Goal: Find contact information: Find contact information

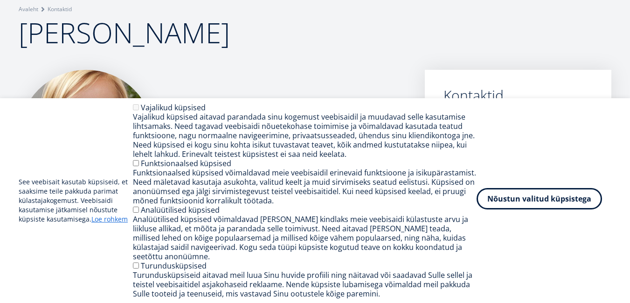
click at [499, 204] on button "Nõustun valitud küpsistega" at bounding box center [538, 198] width 125 height 21
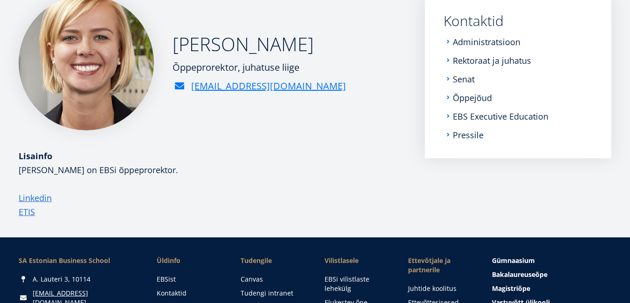
scroll to position [93, 0]
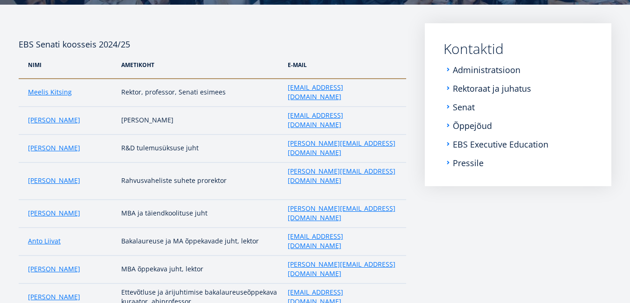
scroll to position [131, 0]
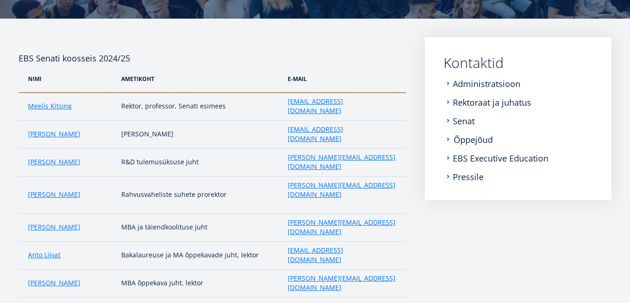
click at [467, 139] on link "Õppejõud" at bounding box center [473, 139] width 39 height 9
click at [469, 158] on link "EBS Executive Education" at bounding box center [502, 158] width 96 height 9
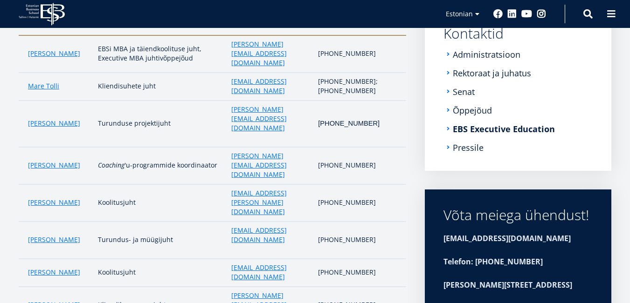
scroll to position [149, 0]
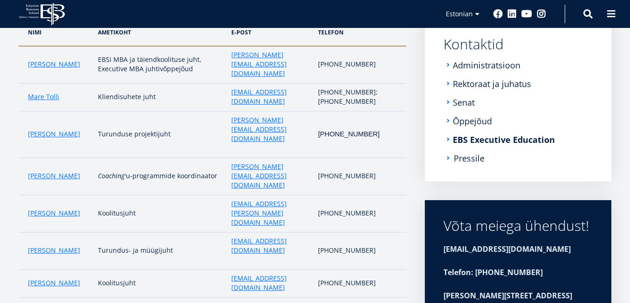
click at [465, 158] on link "Pressile" at bounding box center [469, 158] width 31 height 9
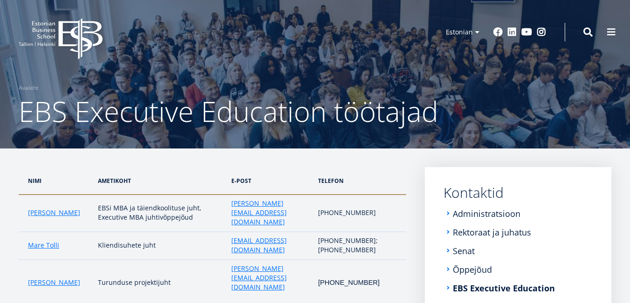
scroll to position [0, 0]
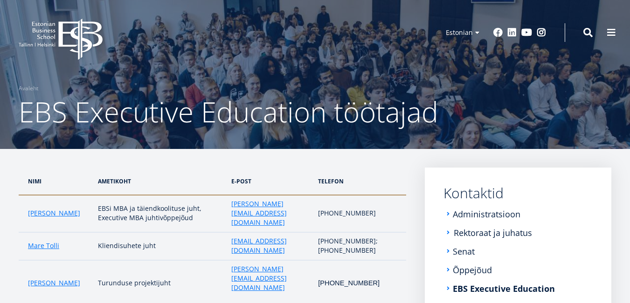
click at [473, 233] on link "Rektoraat ja juhatus" at bounding box center [493, 232] width 78 height 9
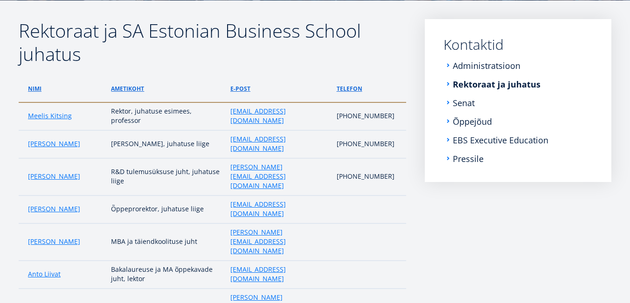
scroll to position [149, 0]
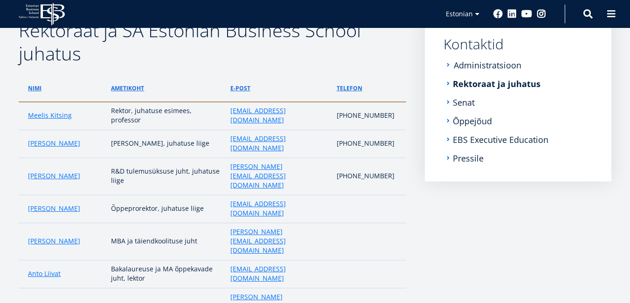
click at [475, 68] on link "Administratsioon" at bounding box center [488, 65] width 68 height 9
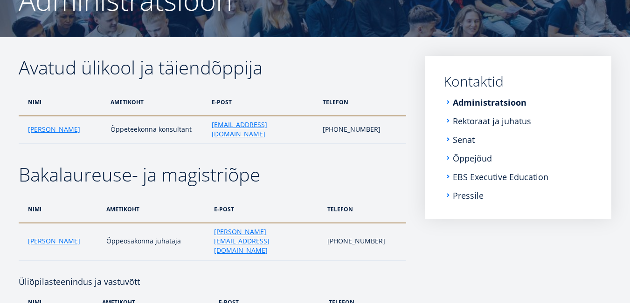
scroll to position [93, 0]
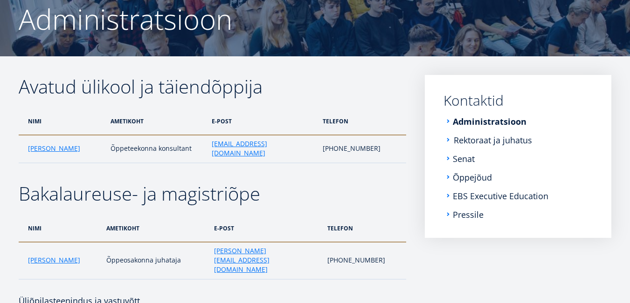
click at [495, 139] on link "Rektoraat ja juhatus" at bounding box center [493, 140] width 78 height 9
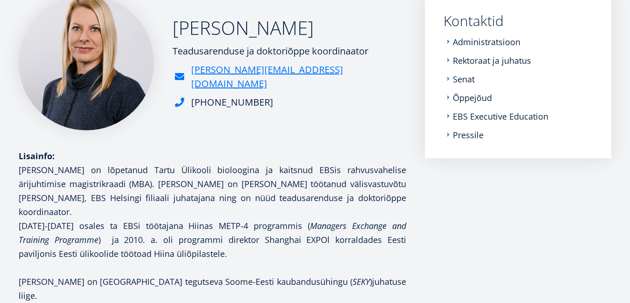
scroll to position [112, 0]
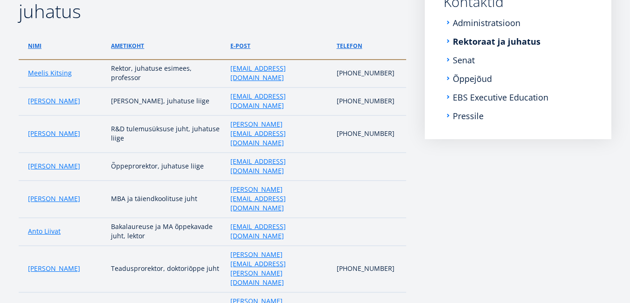
scroll to position [149, 0]
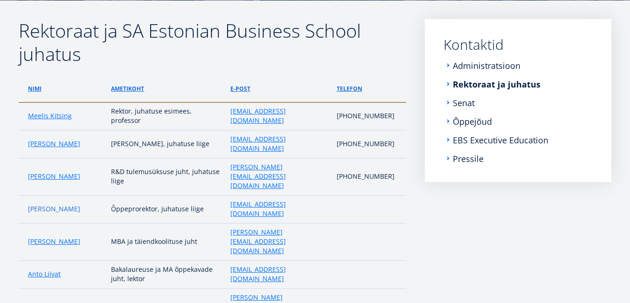
click at [63, 205] on link "Maarja Murumägi" at bounding box center [54, 209] width 52 height 9
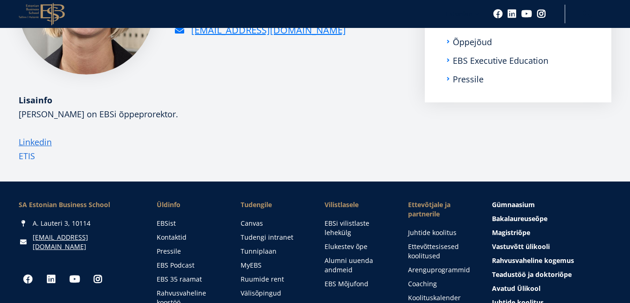
click at [29, 156] on link "ETIS" at bounding box center [27, 156] width 16 height 14
